Goal: Task Accomplishment & Management: Use online tool/utility

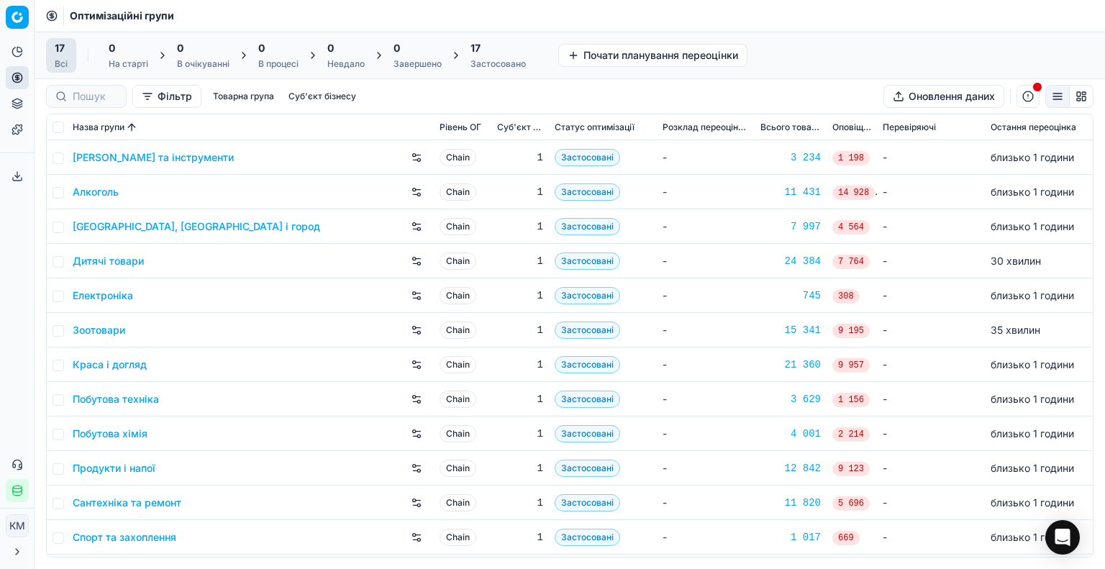
click at [133, 428] on link "Побутова хімія" at bounding box center [110, 434] width 75 height 14
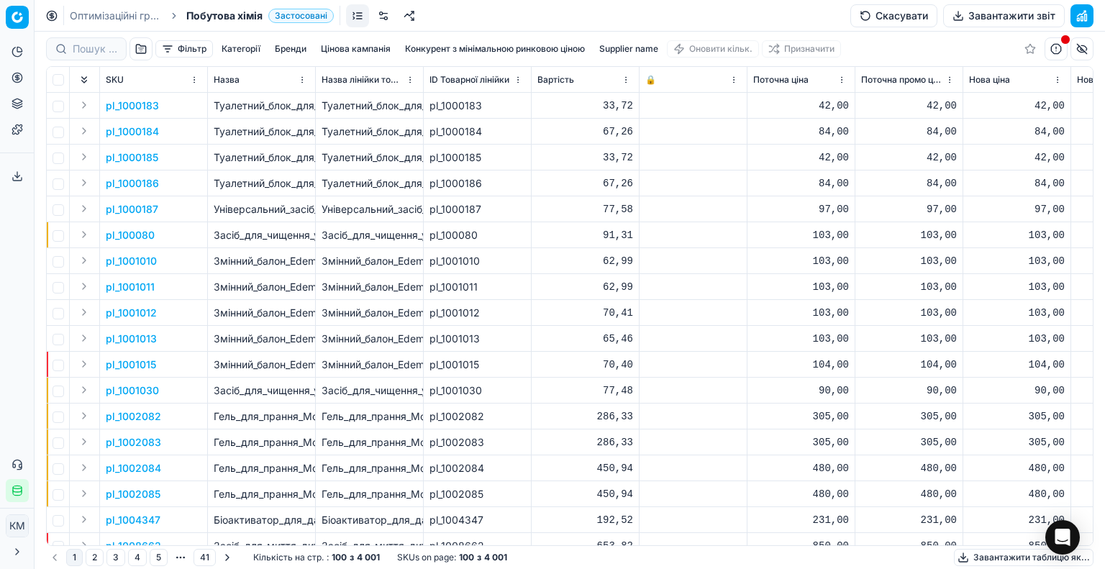
click at [648, 50] on button "Supplier name" at bounding box center [629, 48] width 71 height 17
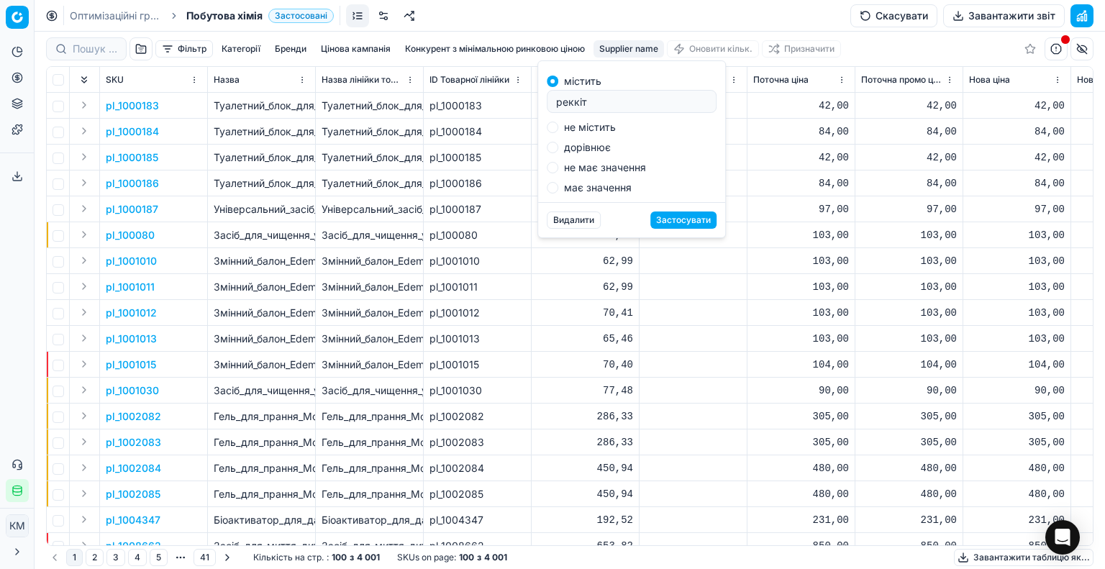
type input "реккіт"
click at [678, 219] on button "Застосувати" at bounding box center [683, 220] width 66 height 17
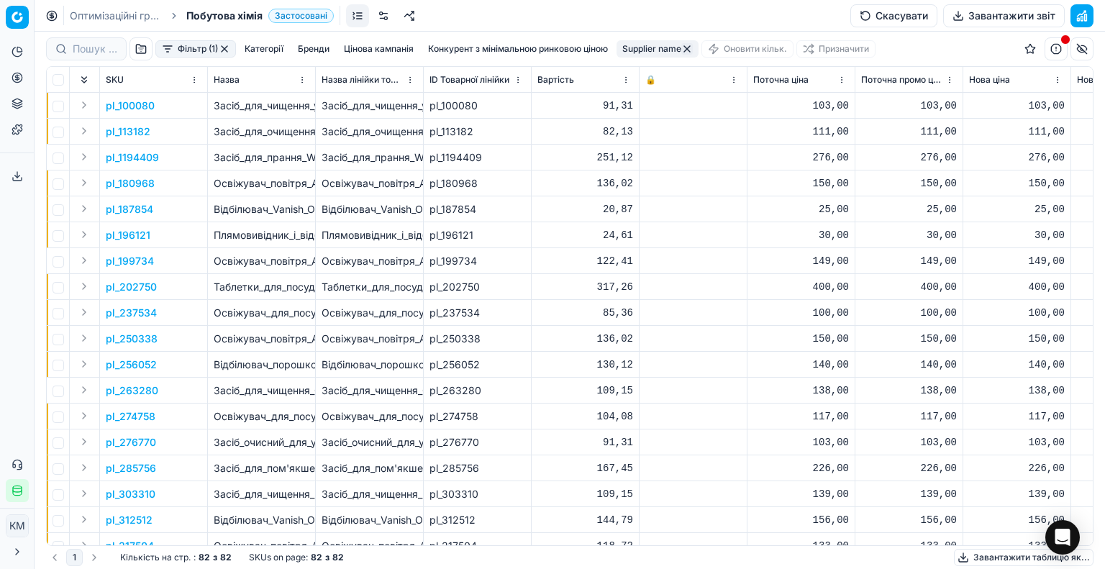
click at [1000, 13] on button "Завантажити звіт" at bounding box center [1004, 15] width 122 height 23
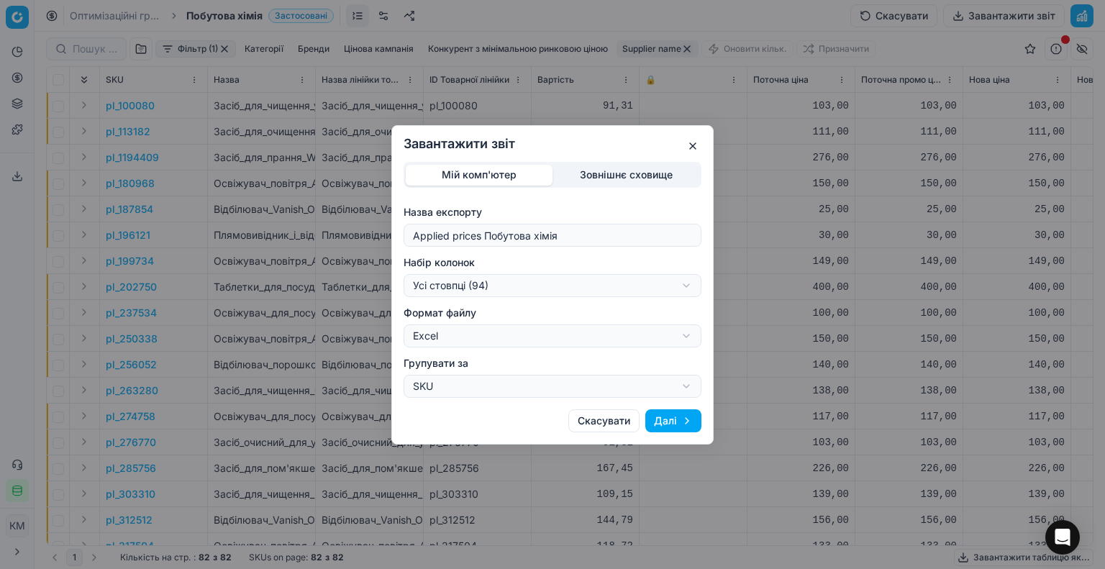
click at [666, 416] on button "Далі" at bounding box center [673, 420] width 56 height 23
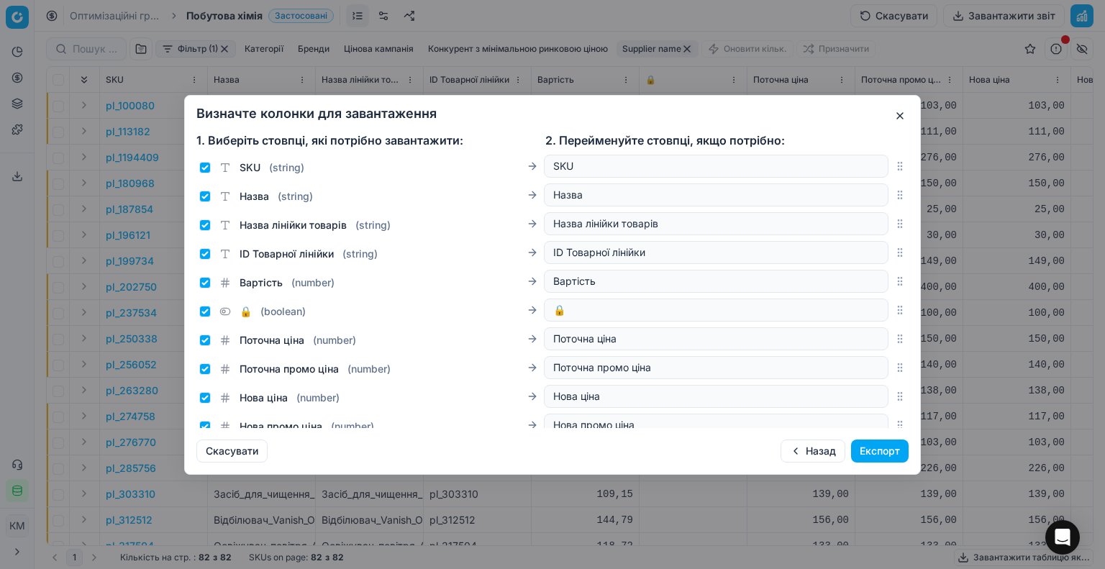
click at [873, 454] on button "Експорт" at bounding box center [880, 451] width 58 height 23
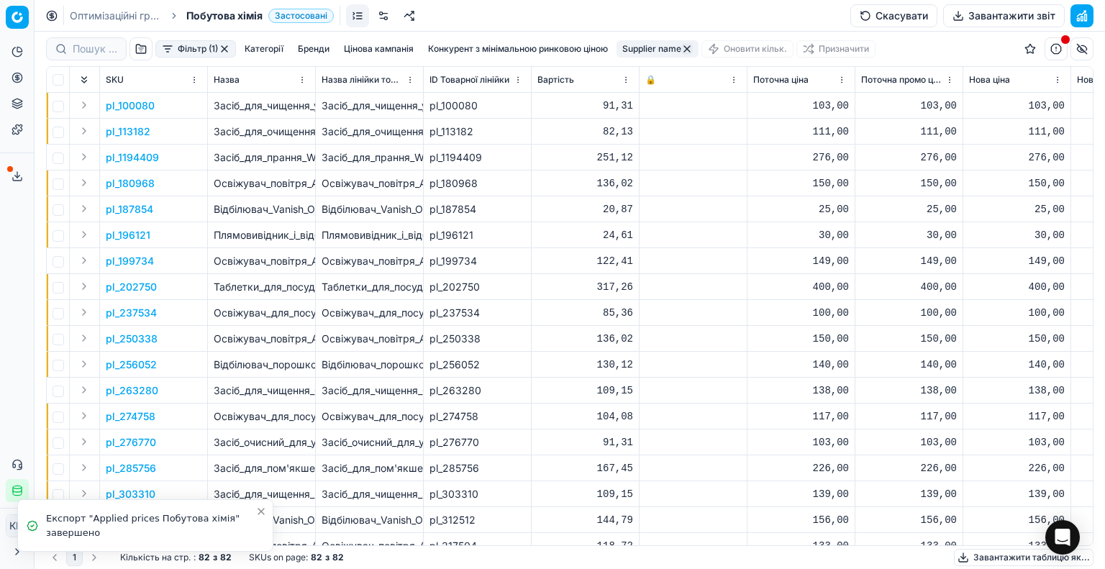
click at [19, 166] on button "Сервіс експорту" at bounding box center [17, 176] width 23 height 23
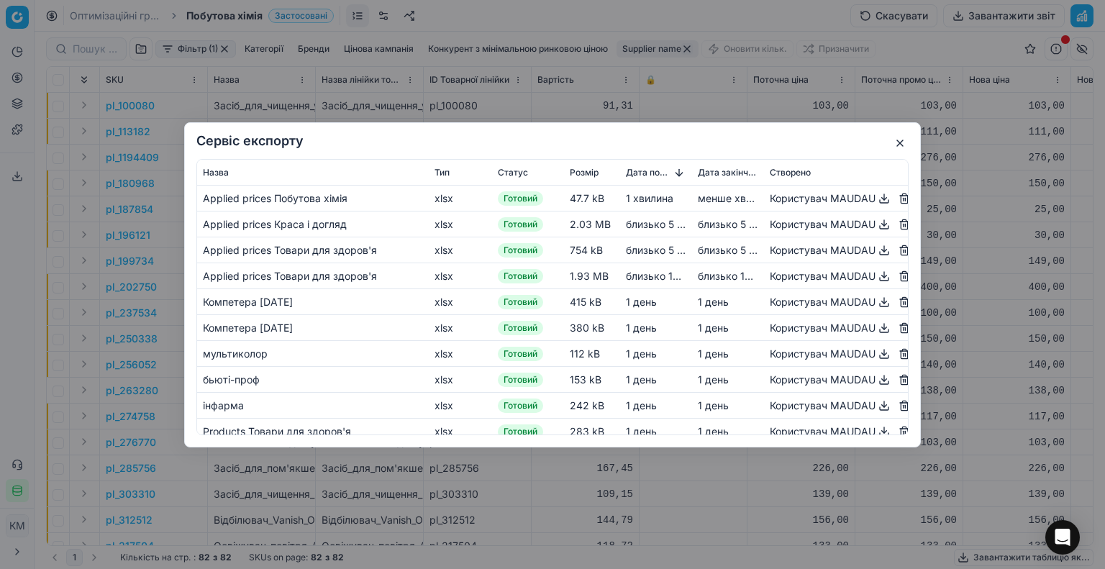
click at [876, 199] on button "button" at bounding box center [884, 197] width 17 height 17
